Goal: Find contact information: Obtain details needed to contact an individual or organization

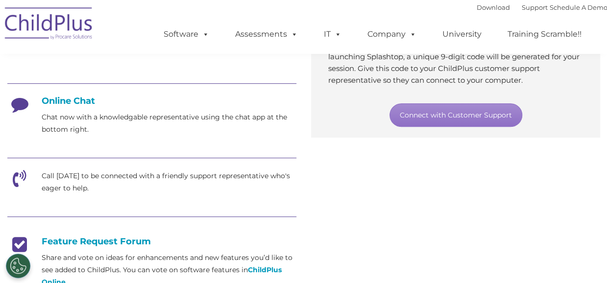
scroll to position [234, 0]
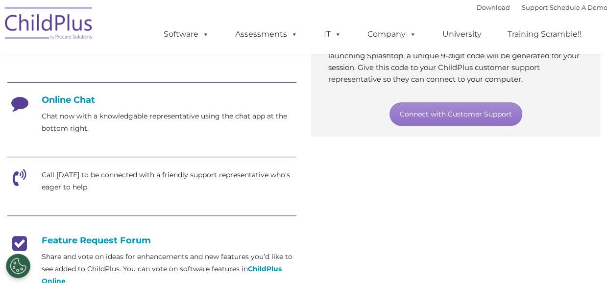
click at [19, 171] on icon at bounding box center [19, 181] width 25 height 25
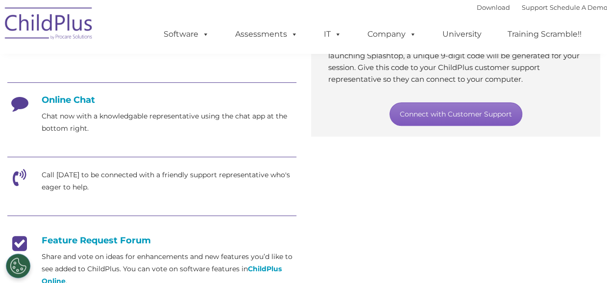
click at [472, 109] on link "Connect with Customer Support" at bounding box center [456, 114] width 133 height 24
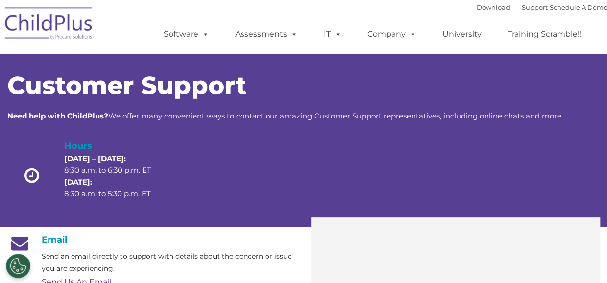
click at [604, 65] on div "Customer Support Need help with ChildPlus? We offer many convenient ways to con…" at bounding box center [303, 130] width 607 height 173
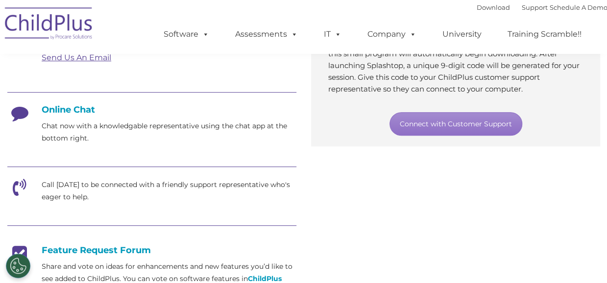
scroll to position [221, 0]
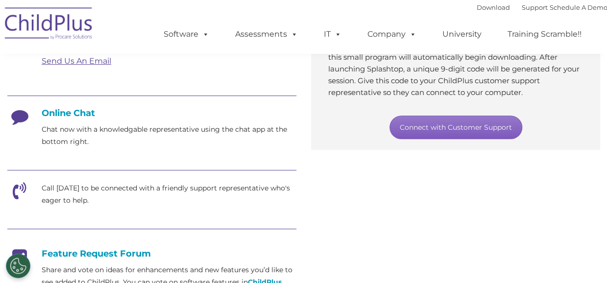
click at [408, 128] on link "Connect with Customer Support" at bounding box center [456, 128] width 133 height 24
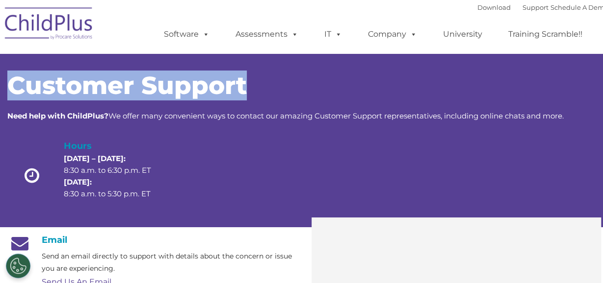
drag, startPoint x: 601, startPoint y: 42, endPoint x: 601, endPoint y: 59, distance: 17.7
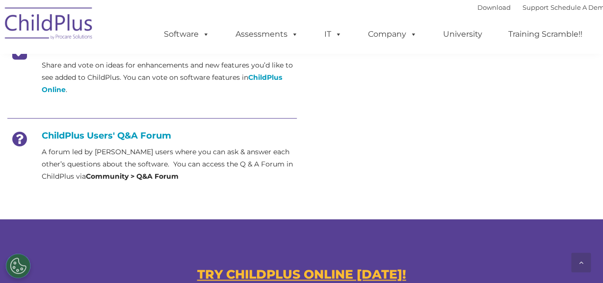
scroll to position [423, 0]
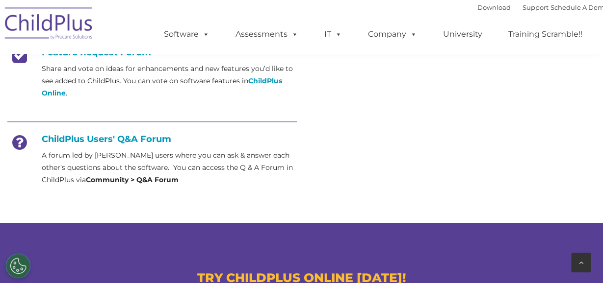
click at [585, 257] on div at bounding box center [581, 263] width 20 height 20
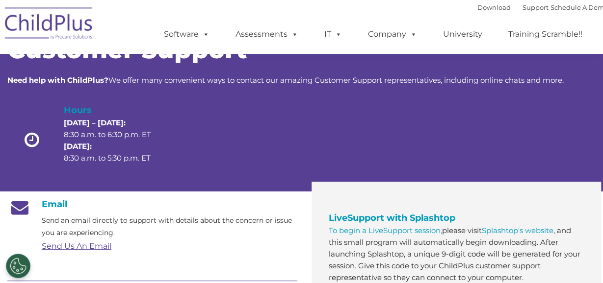
scroll to position [0, 0]
